Goal: Information Seeking & Learning: Learn about a topic

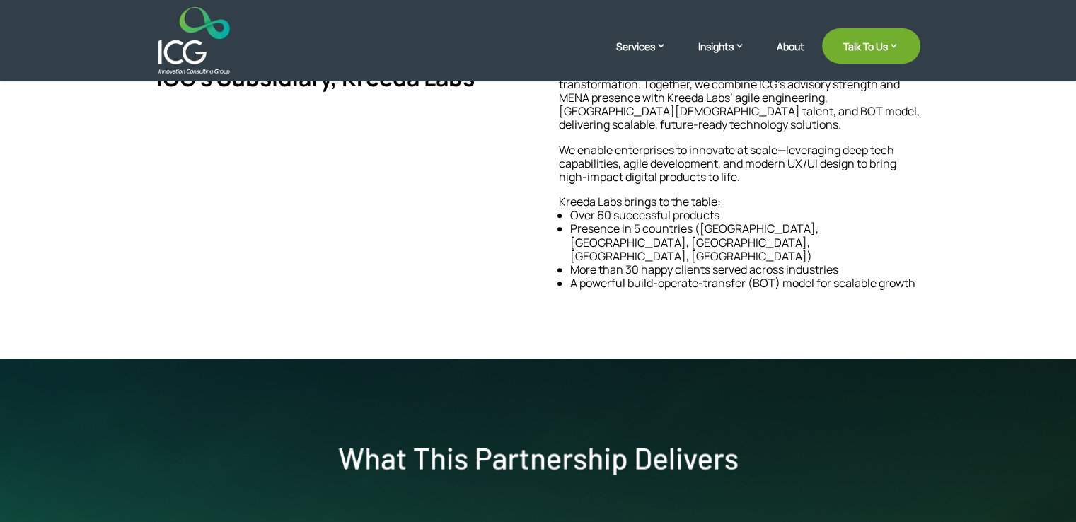
scroll to position [707, 0]
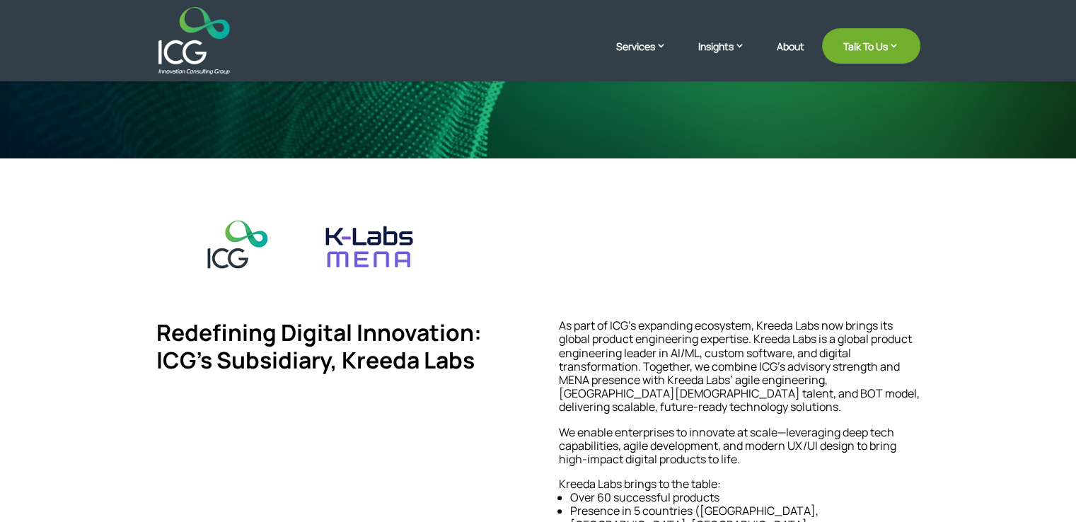
scroll to position [0, 0]
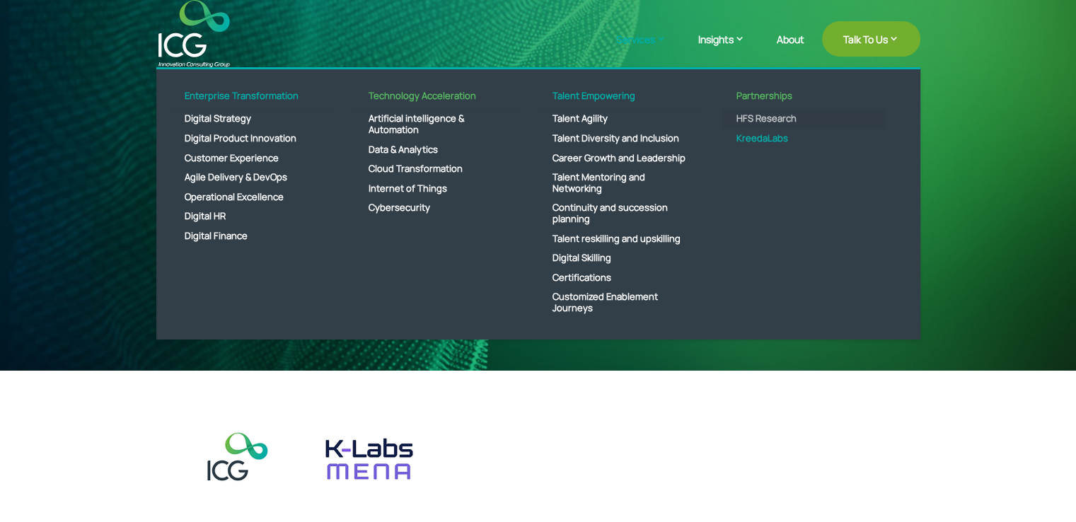
click at [764, 119] on link "HFS Research" at bounding box center [803, 119] width 163 height 20
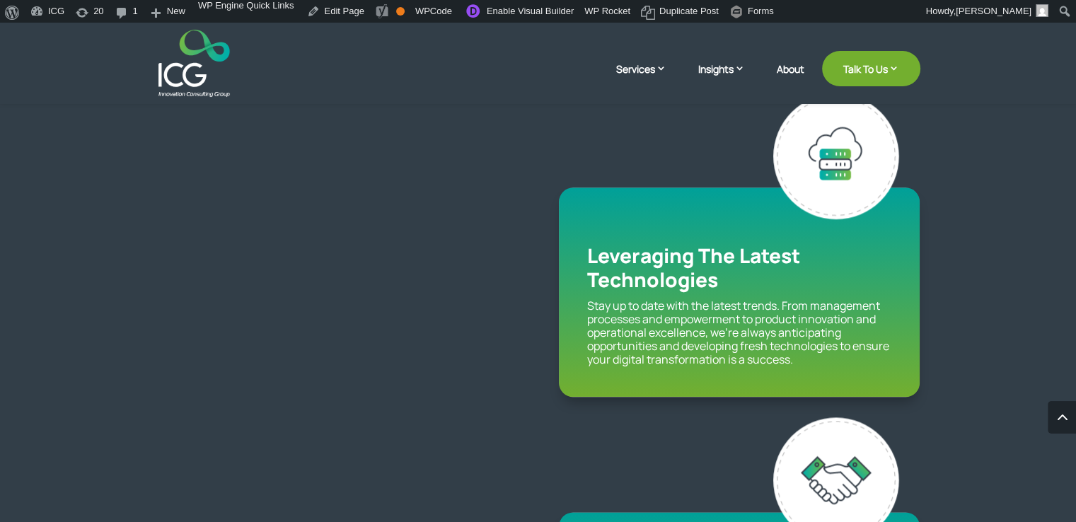
scroll to position [1556, 0]
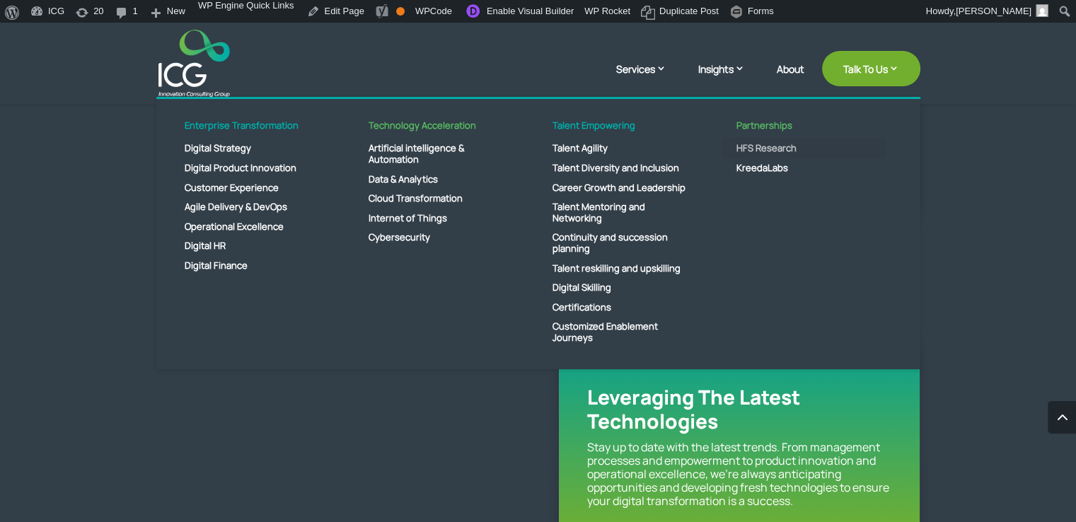
click at [766, 142] on link "HFS Research" at bounding box center [803, 149] width 163 height 20
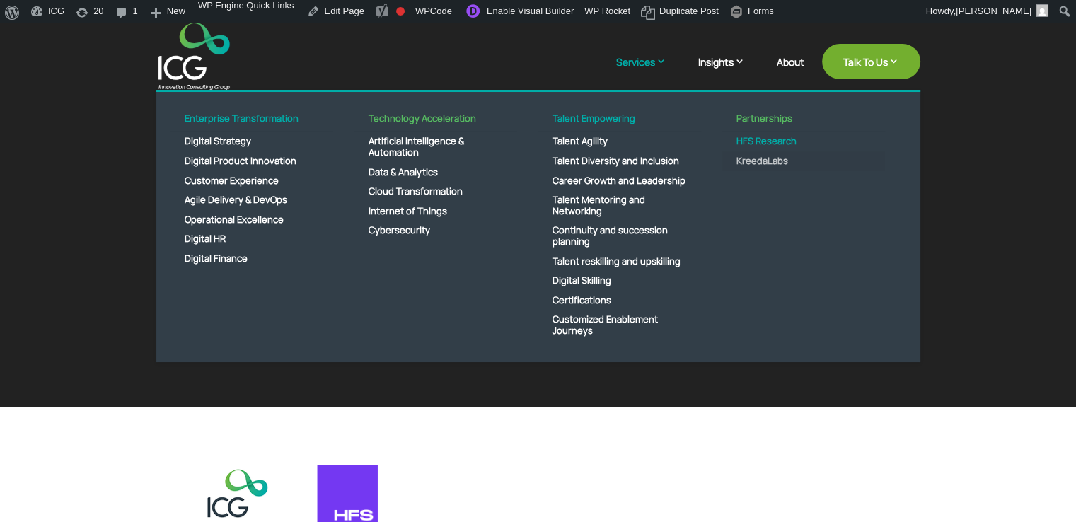
click at [762, 160] on link "KreedaLabs" at bounding box center [803, 161] width 163 height 20
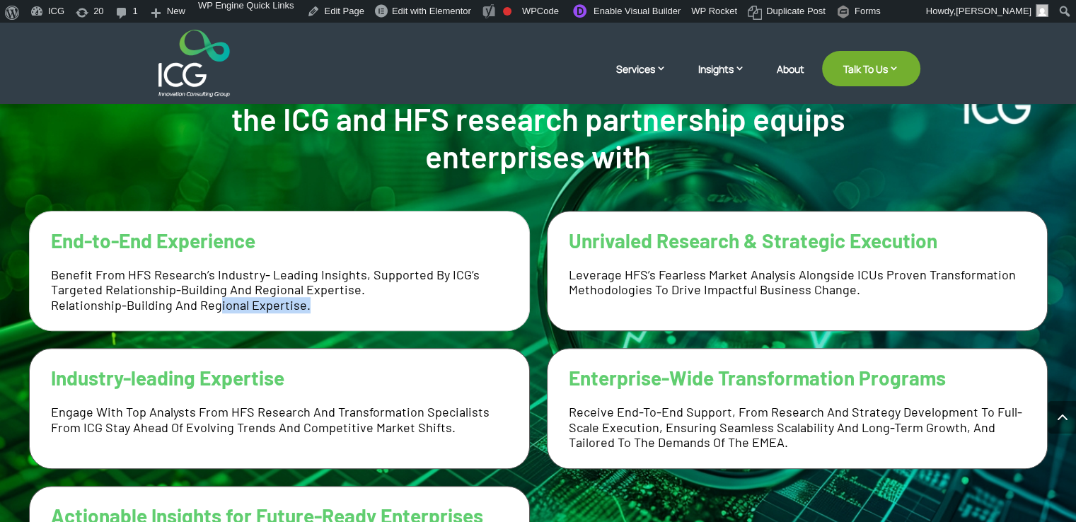
drag, startPoint x: 268, startPoint y: 298, endPoint x: 415, endPoint y: 250, distance: 154.1
click at [216, 297] on p "Benefit from HFS Research’s industry- leading insights, supported by ICG’s targ…" at bounding box center [279, 290] width 457 height 46
click at [415, 250] on h2 "End-to-End Experience" at bounding box center [279, 241] width 457 height 24
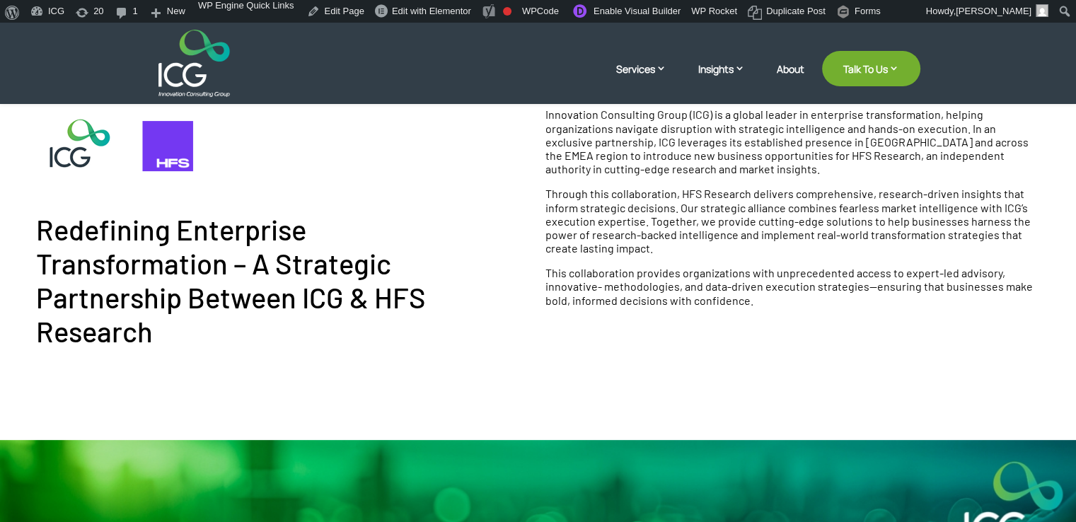
scroll to position [71, 0]
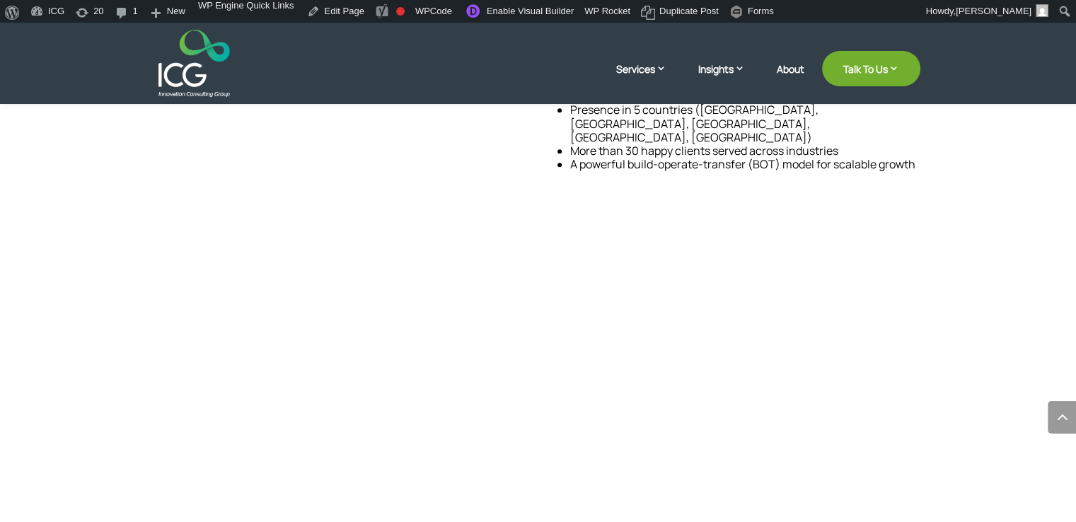
scroll to position [990, 0]
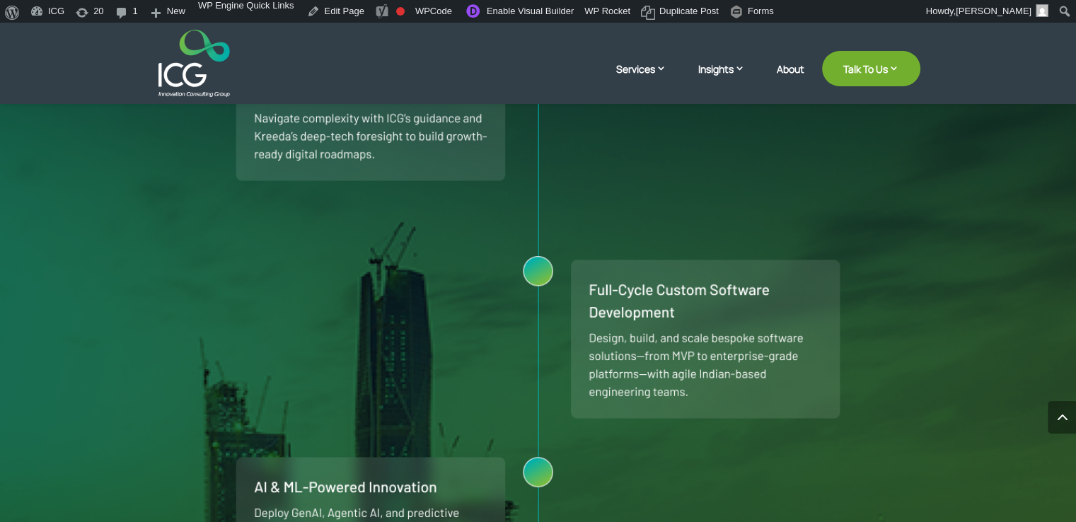
click at [674, 280] on img at bounding box center [538, 502] width 1076 height 1232
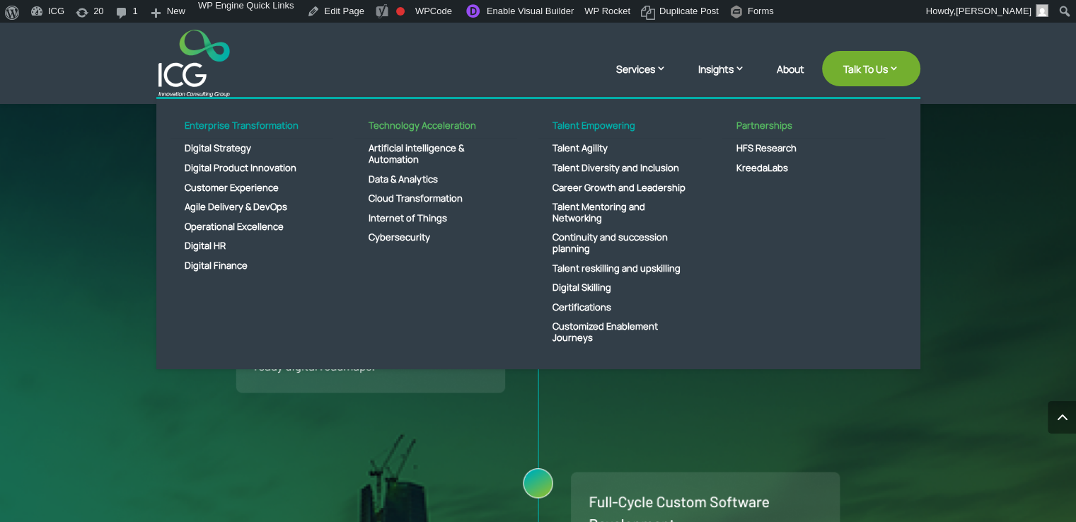
drag, startPoint x: 760, startPoint y: 146, endPoint x: 985, endPoint y: 141, distance: 224.3
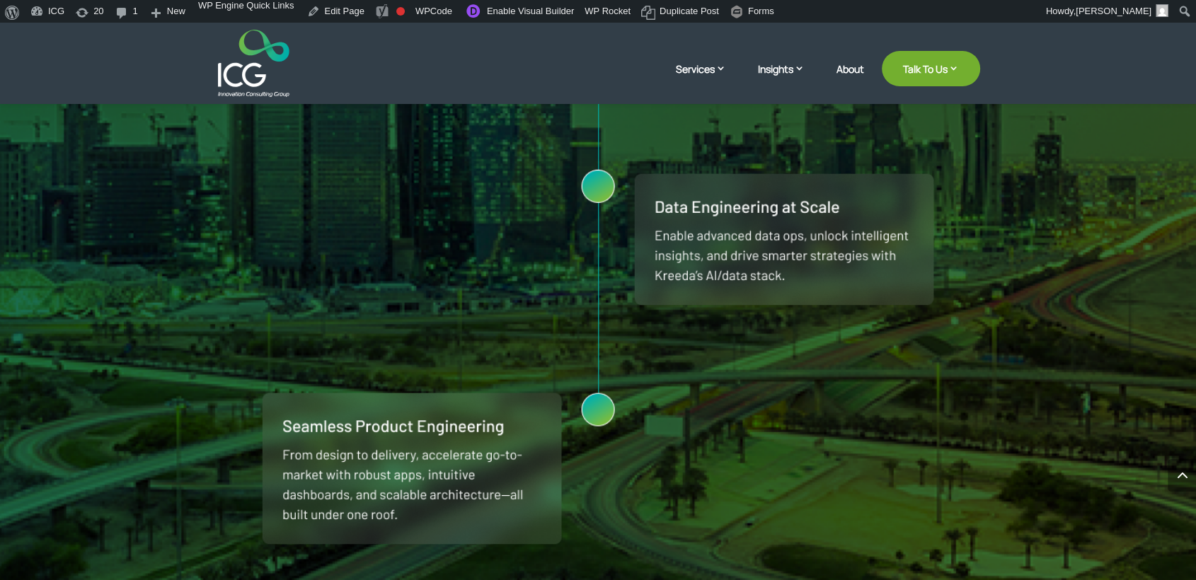
scroll to position [1320, 0]
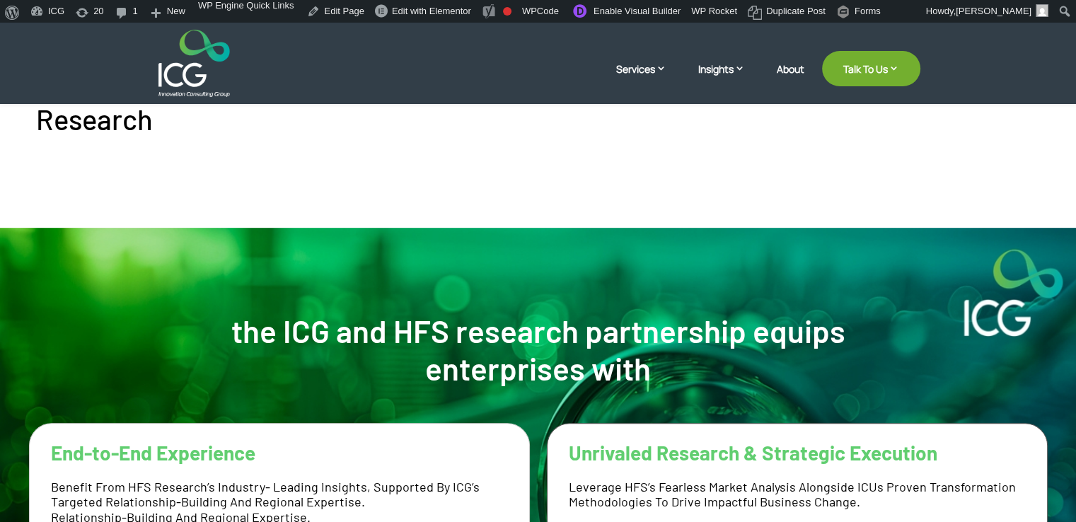
scroll to position [778, 0]
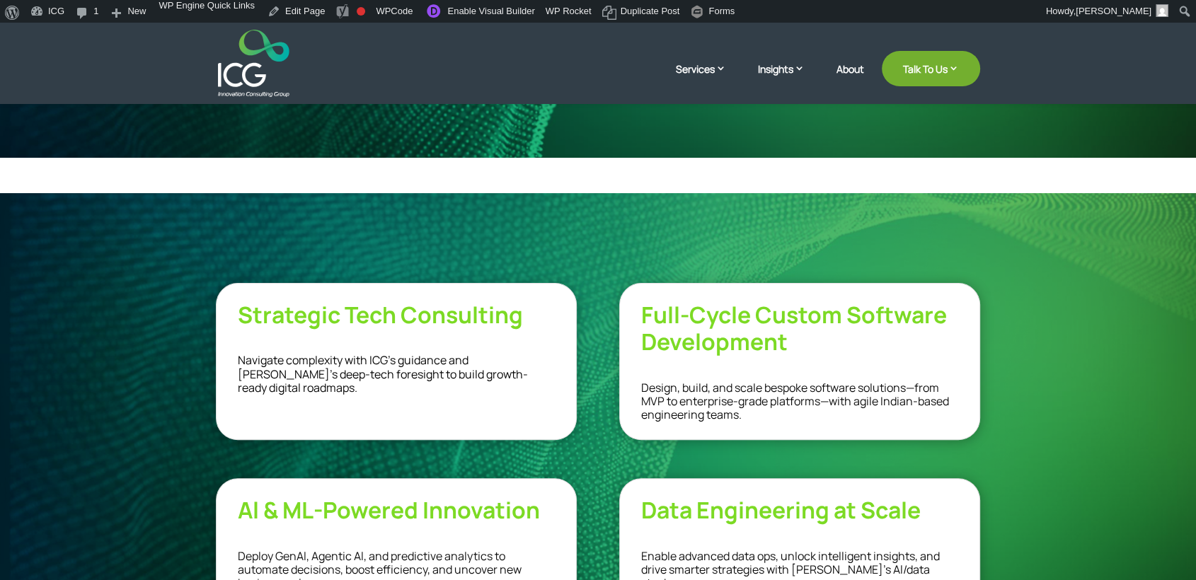
scroll to position [314, 0]
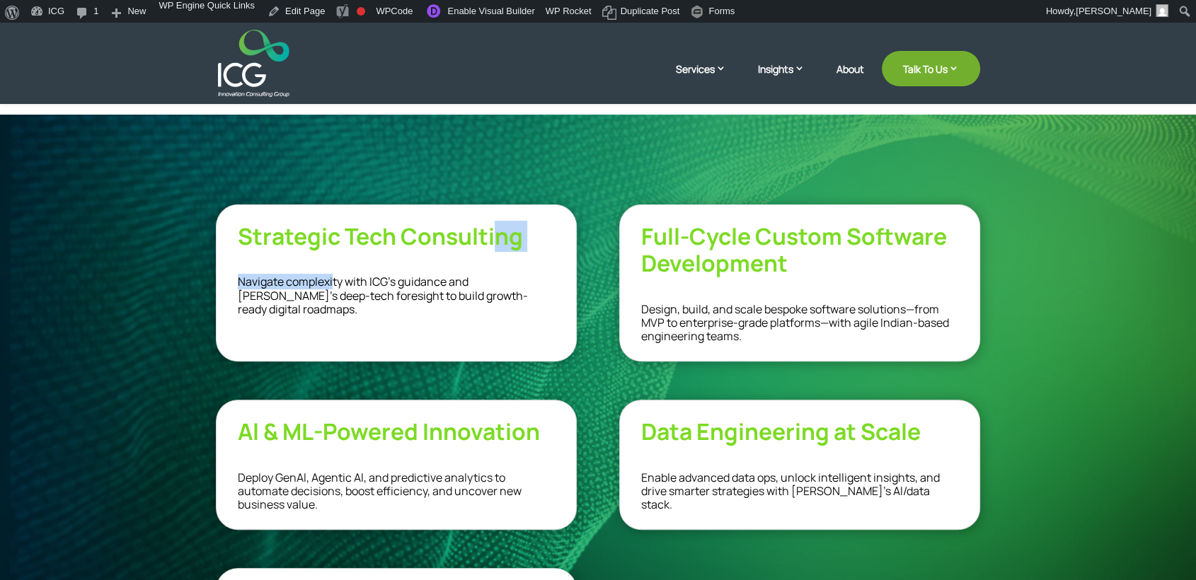
drag, startPoint x: 496, startPoint y: 246, endPoint x: 334, endPoint y: 265, distance: 163.0
click at [334, 264] on div "Strategic Tech Consulting Navigate complexity with ICG’s guidance and [PERSON_N…" at bounding box center [396, 282] width 361 height 157
drag, startPoint x: 403, startPoint y: 280, endPoint x: 412, endPoint y: 286, distance: 11.4
click at [410, 284] on span "Navigate complexity with ICG’s guidance and [PERSON_NAME]’s deep-tech foresight…" at bounding box center [383, 295] width 290 height 42
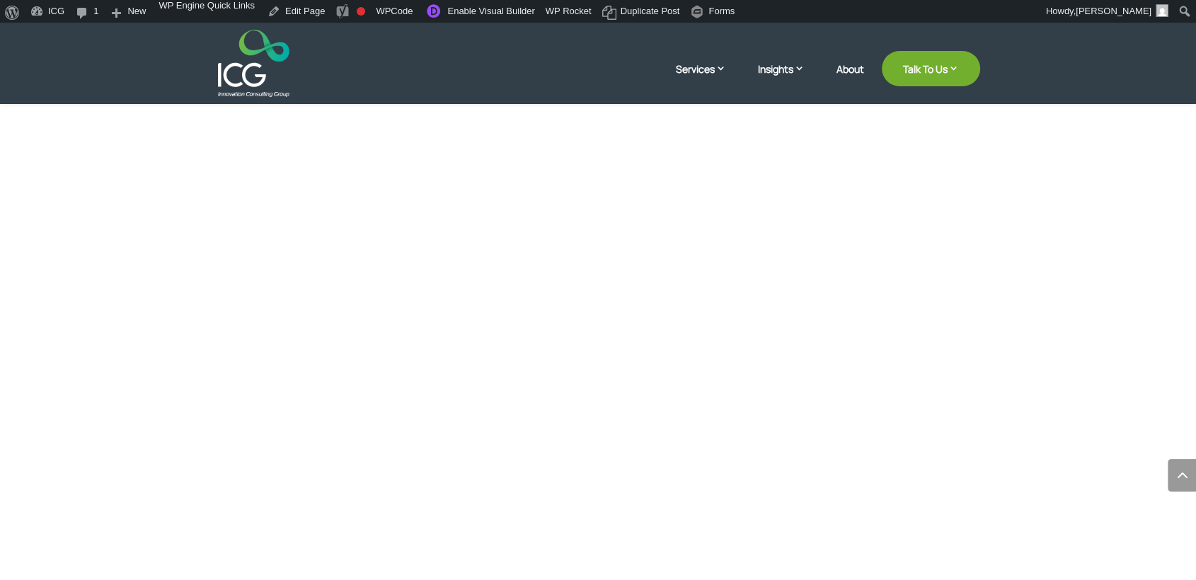
scroll to position [1784, 0]
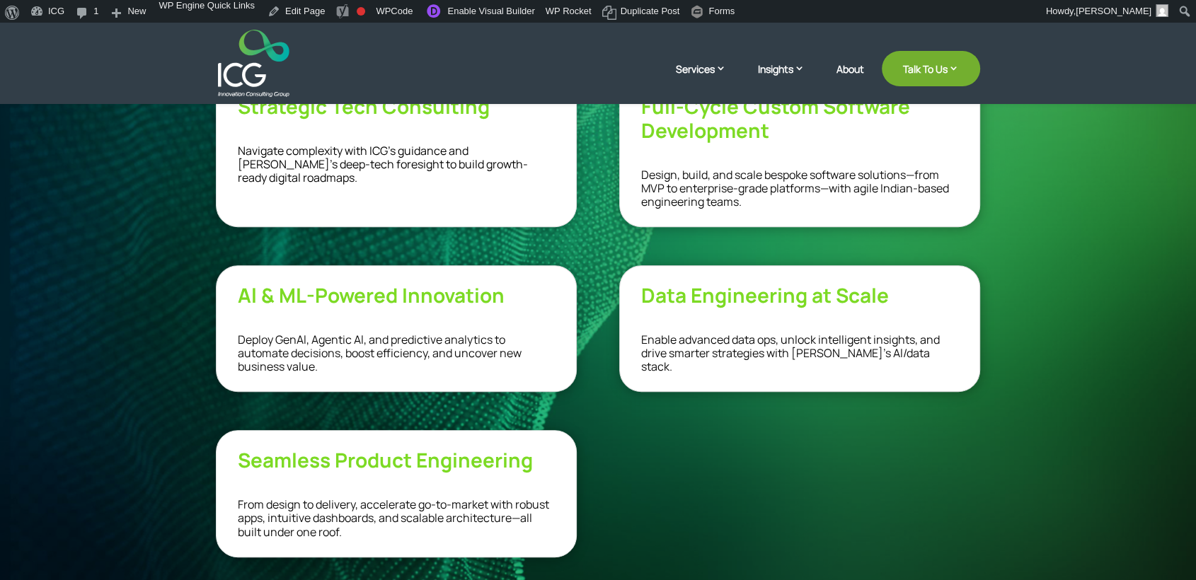
scroll to position [786, 0]
